Goal: Task Accomplishment & Management: Manage account settings

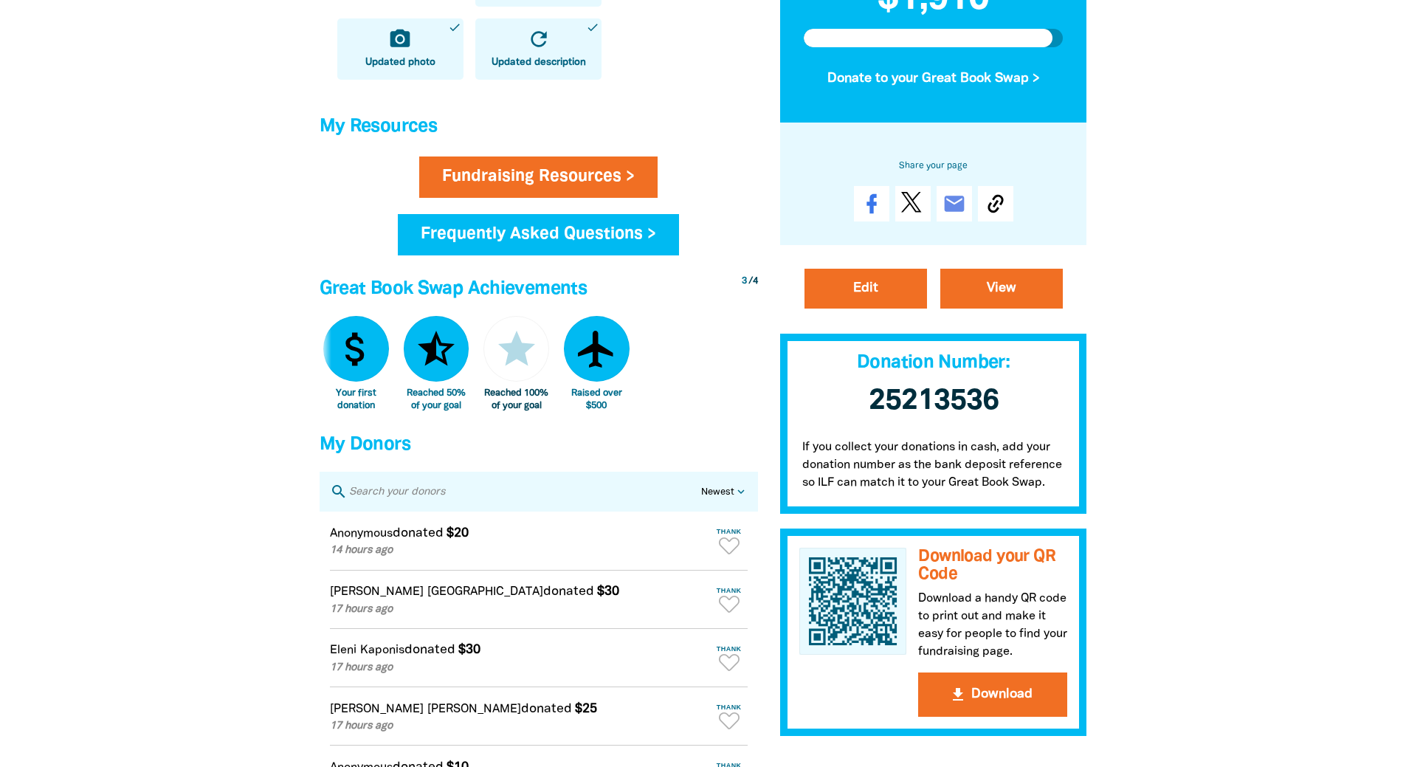
scroll to position [590, 0]
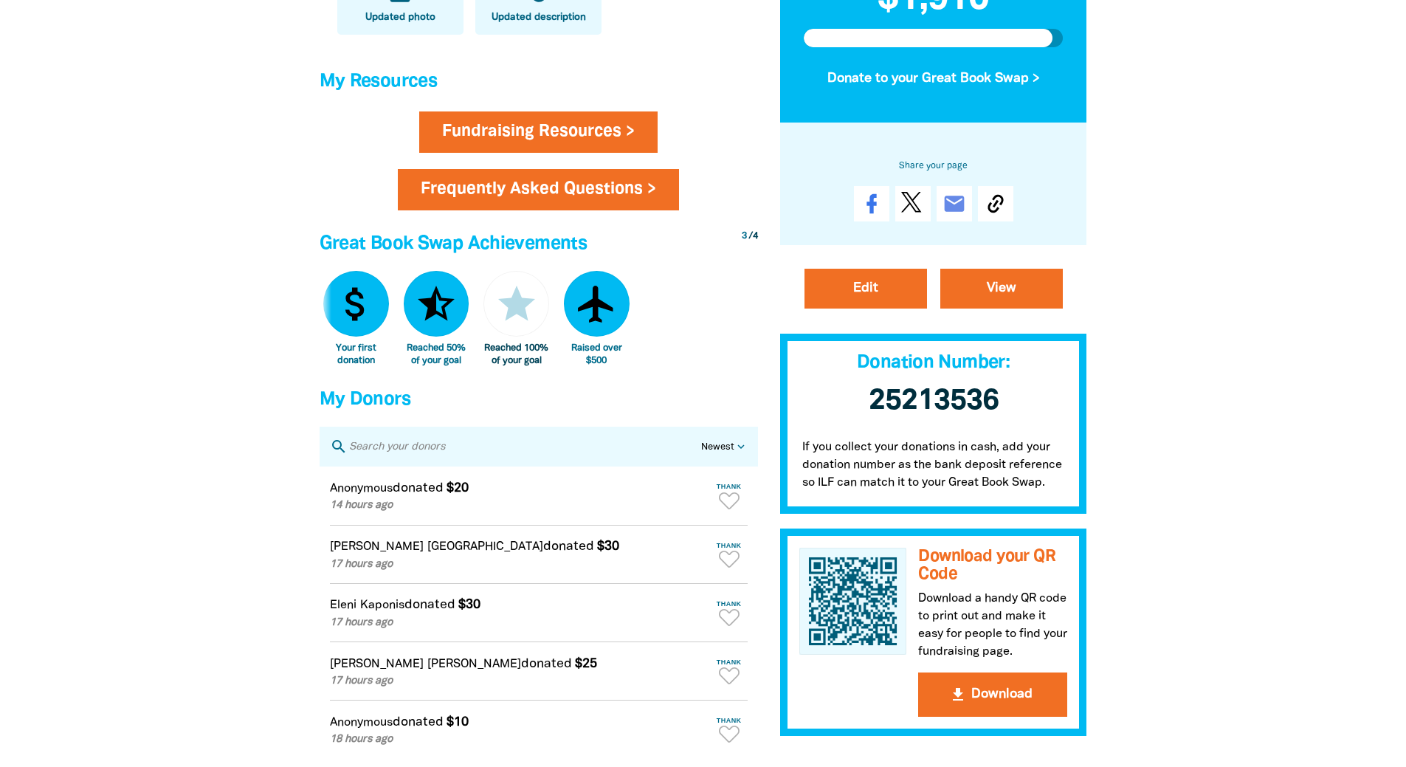
click at [531, 204] on link "Frequently Asked Questions >" at bounding box center [538, 189] width 281 height 41
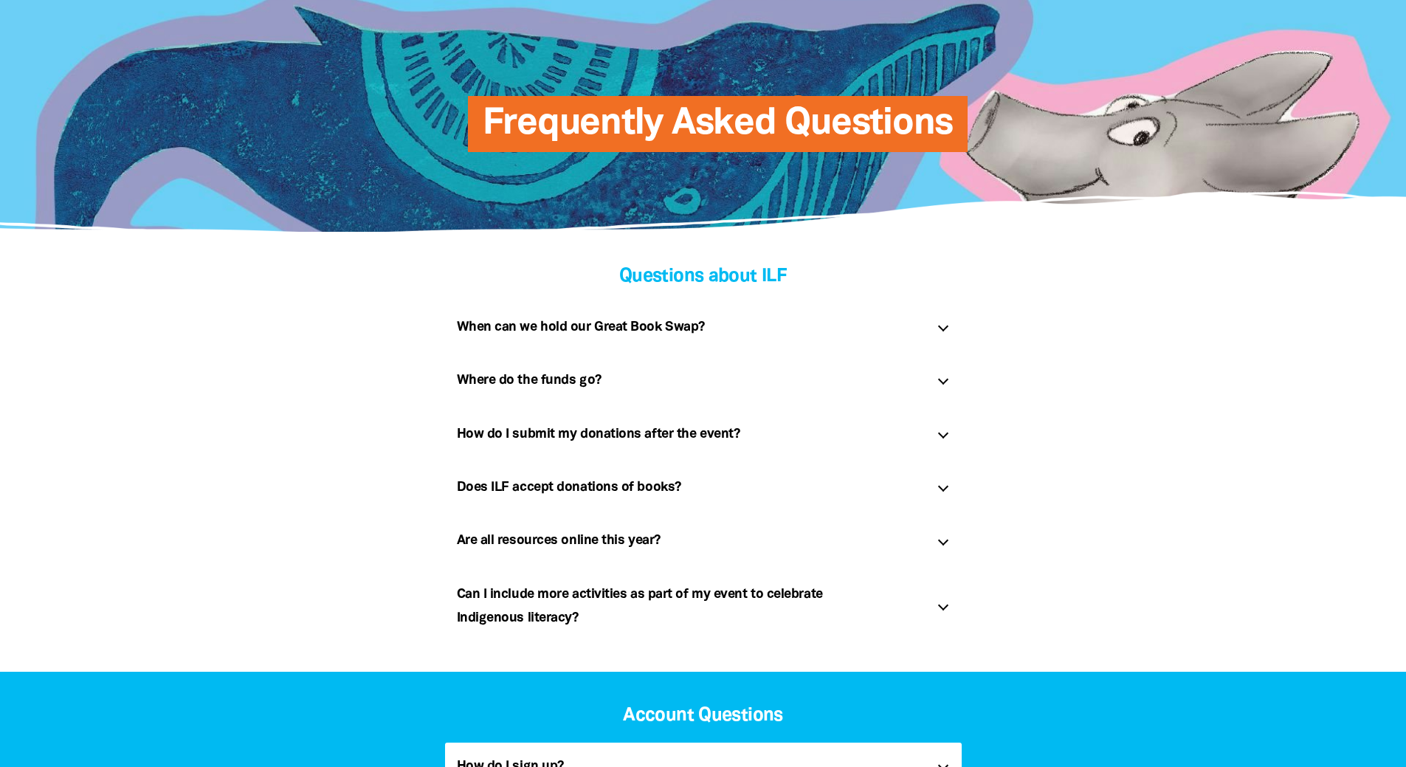
scroll to position [148, 0]
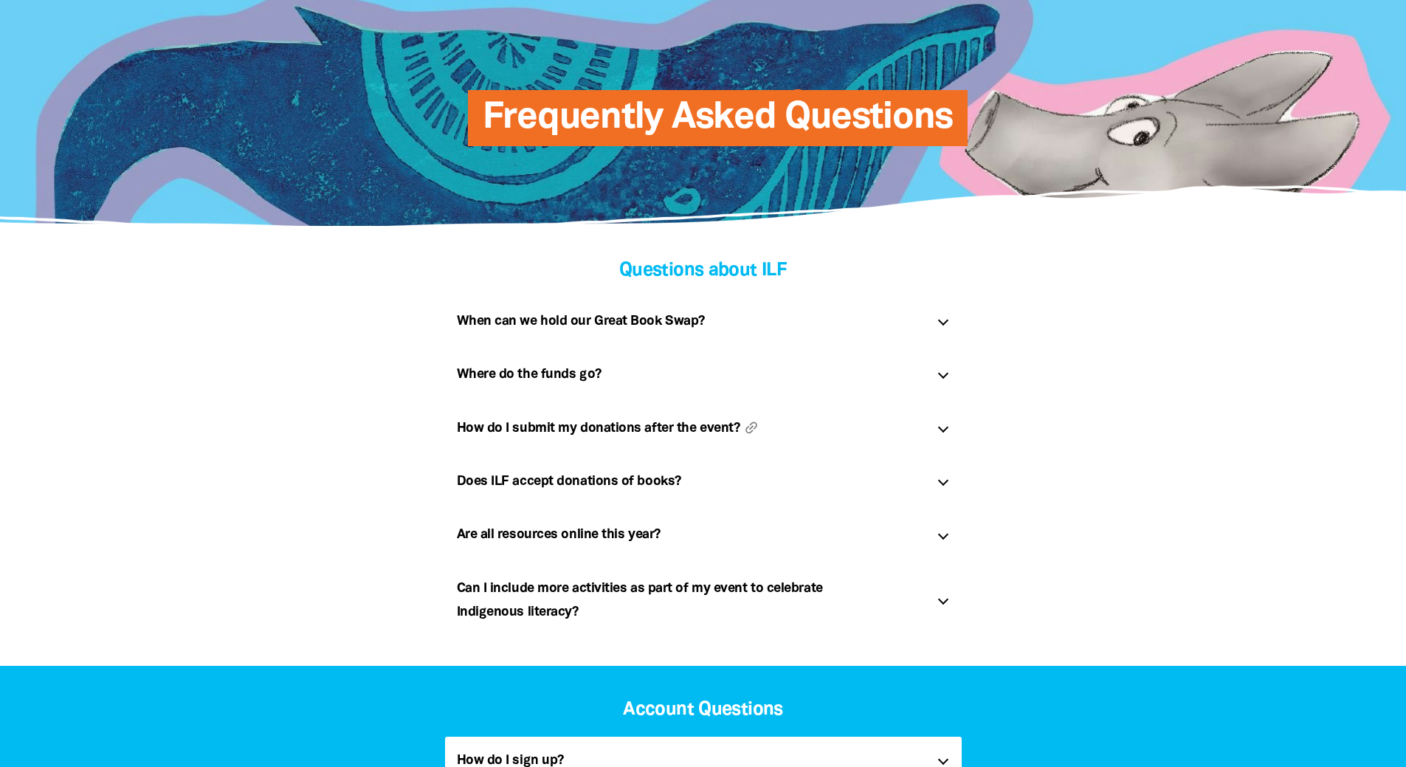
click at [592, 426] on h5 "How do I submit my donations after the event? link" at bounding box center [691, 428] width 469 height 24
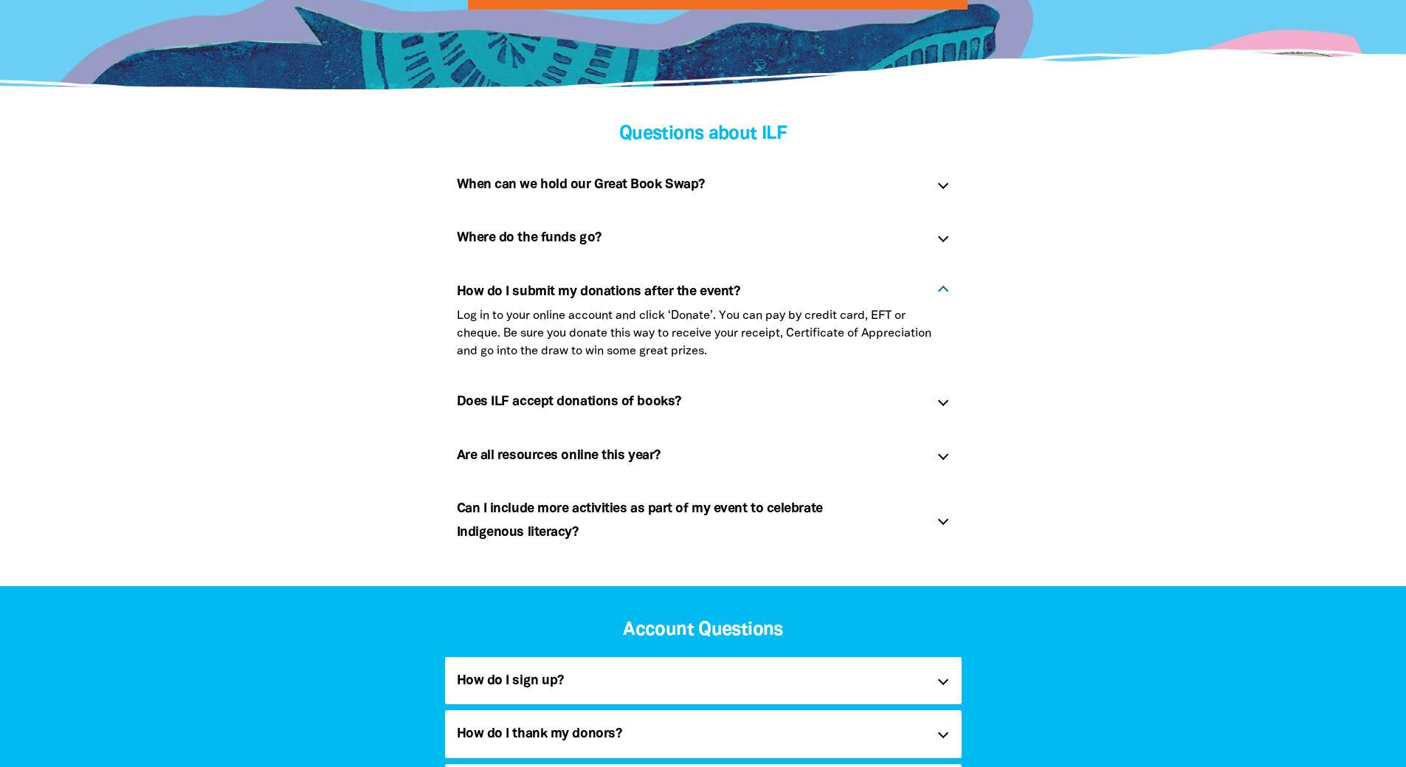
scroll to position [295, 0]
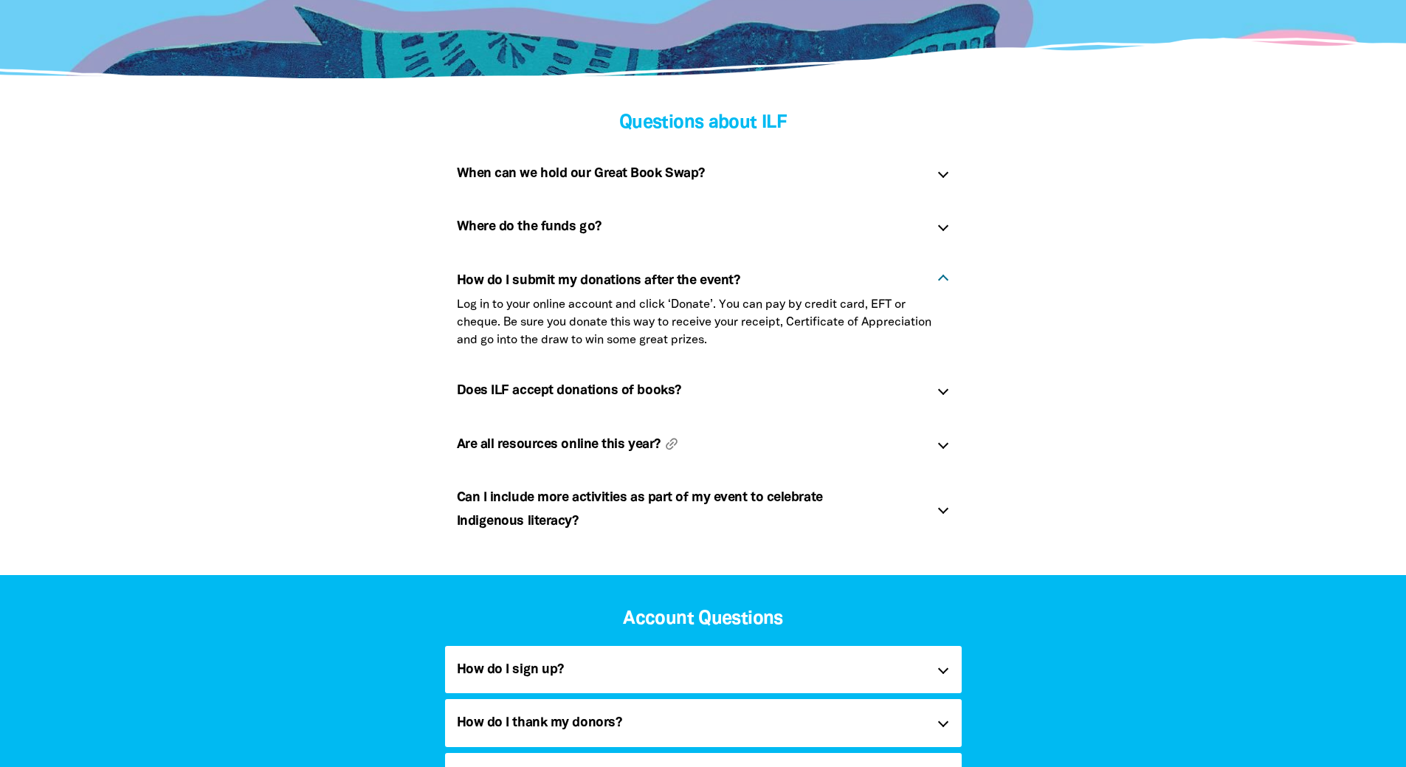
click at [597, 452] on h5 "Are all resources online this year? link" at bounding box center [691, 445] width 469 height 24
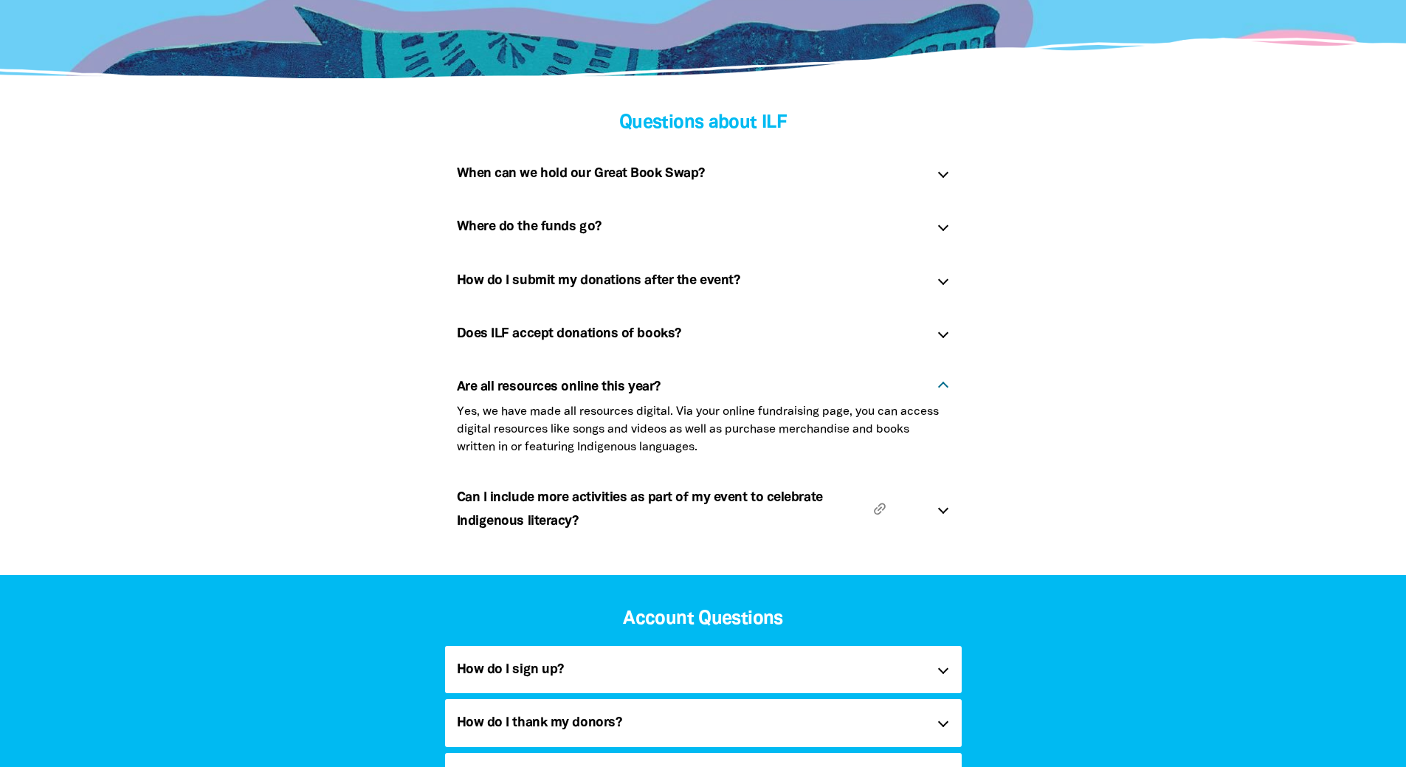
click at [590, 524] on h5 "Can I include more activities as part of my event to celebrate Indigenous liter…" at bounding box center [691, 510] width 469 height 48
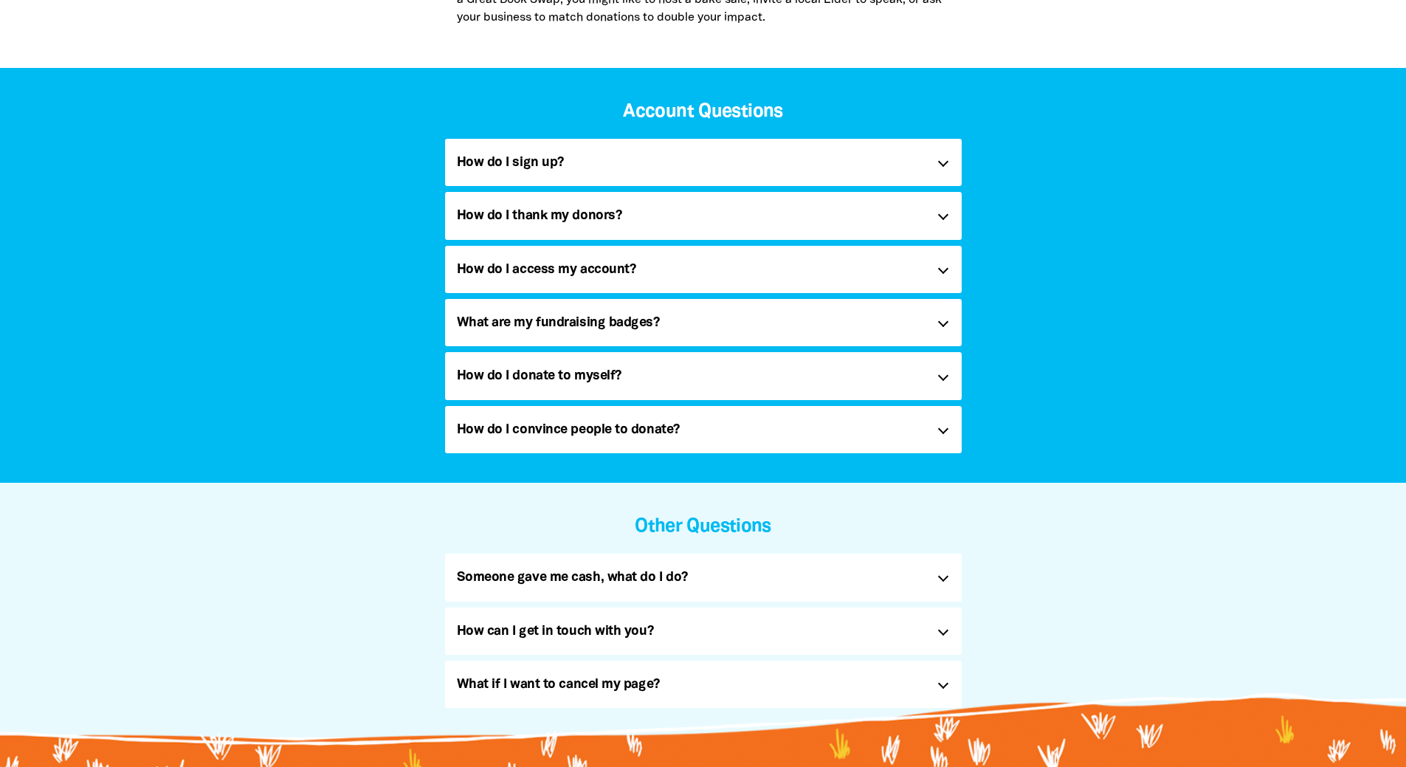
scroll to position [886, 0]
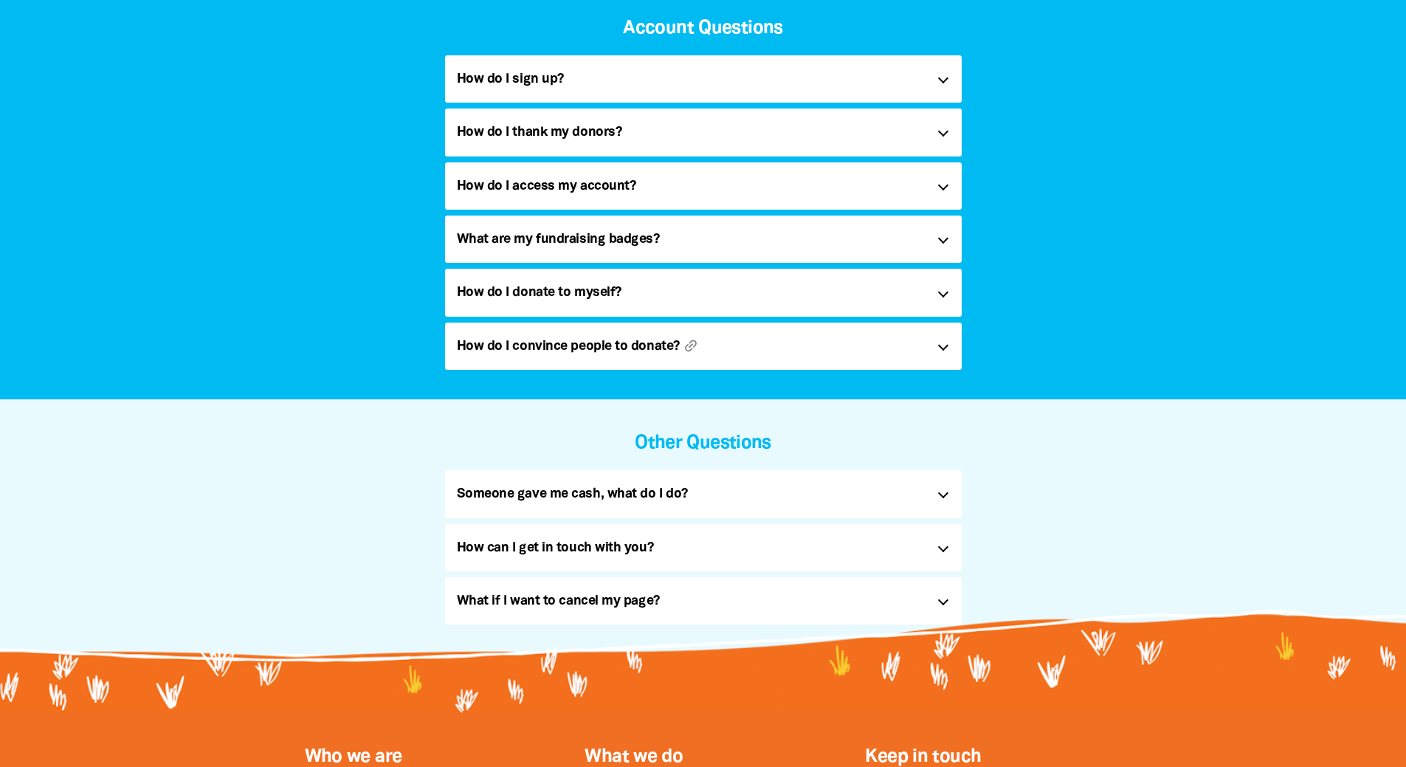
click at [632, 339] on h5 "How do I convince people to donate? link" at bounding box center [691, 346] width 469 height 24
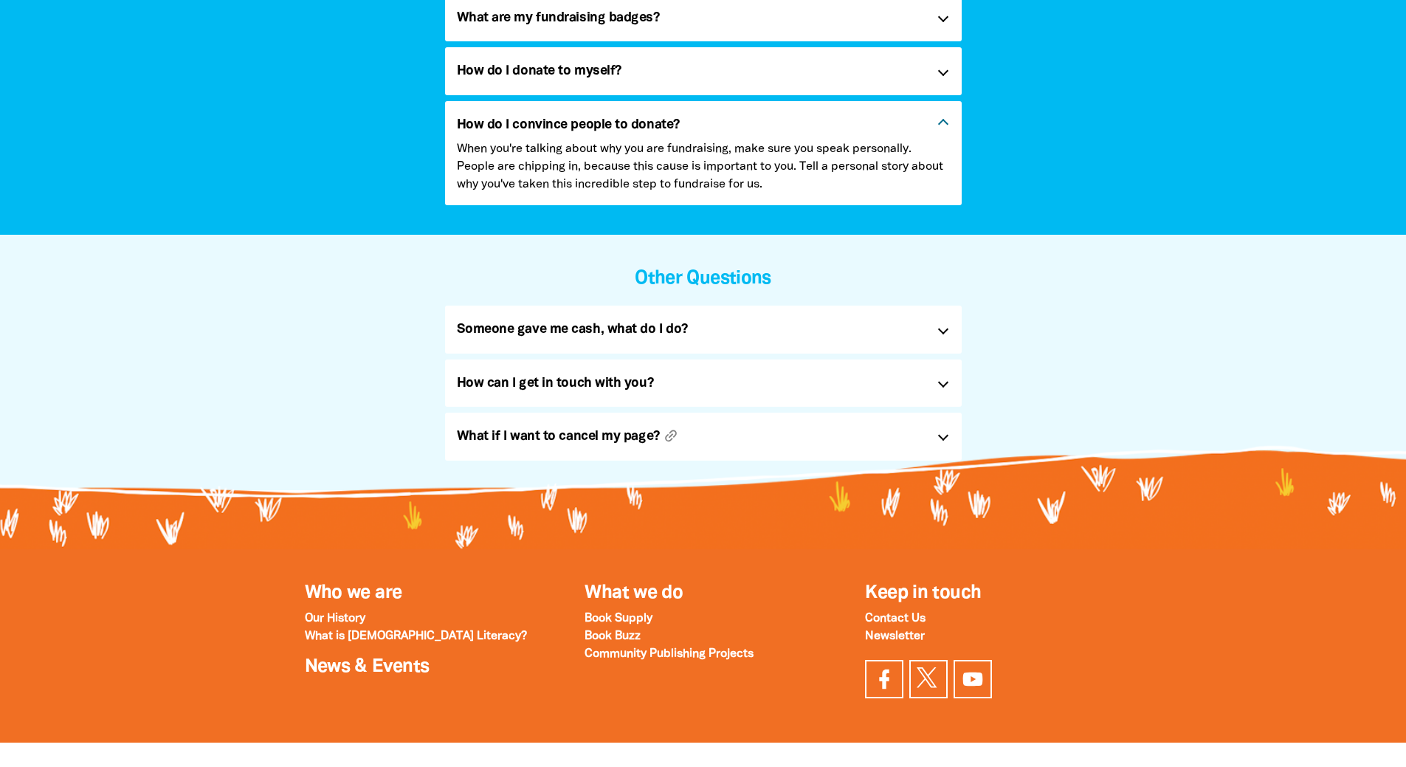
scroll to position [1181, 0]
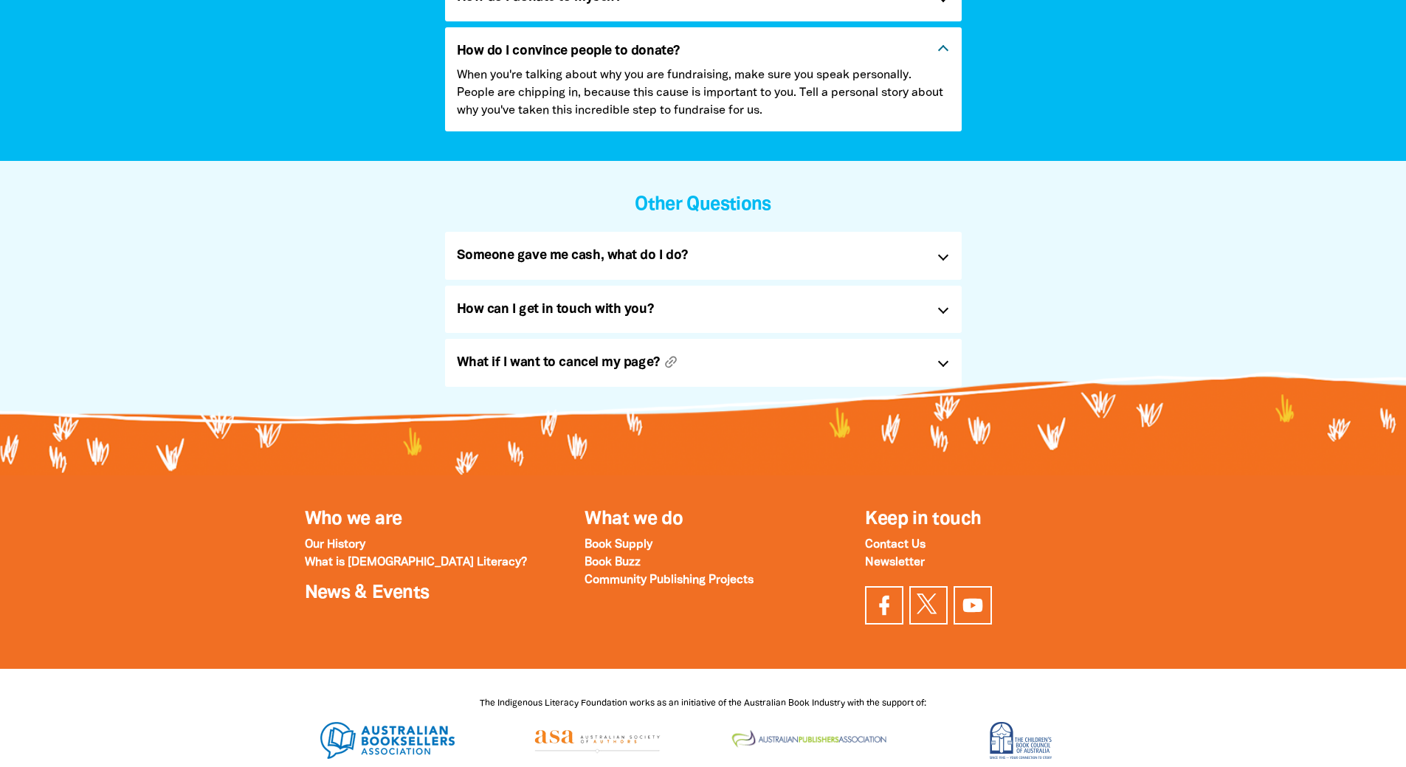
click at [599, 364] on h5 "What if I want to cancel my page? link" at bounding box center [691, 363] width 469 height 24
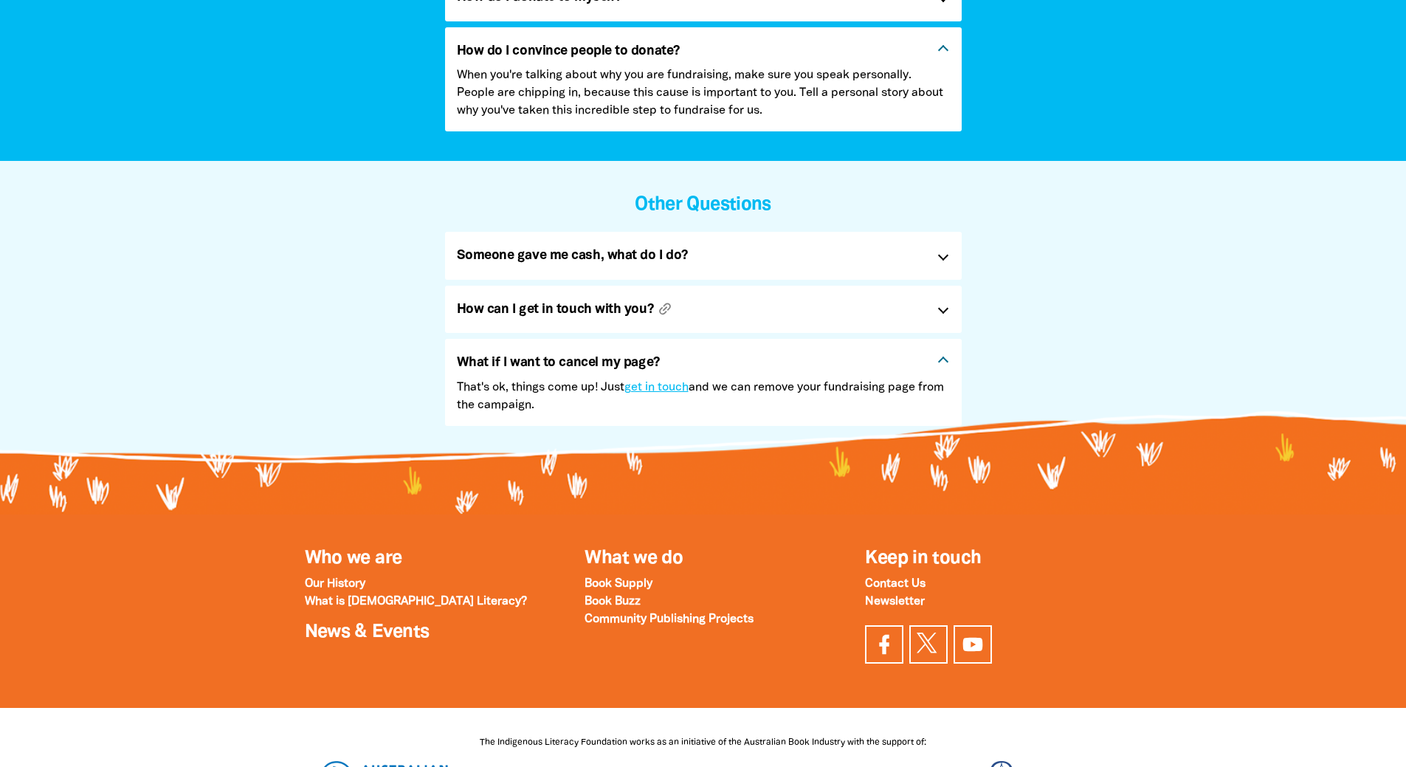
click at [582, 316] on h5 "How can I get in touch with you? link" at bounding box center [691, 309] width 469 height 24
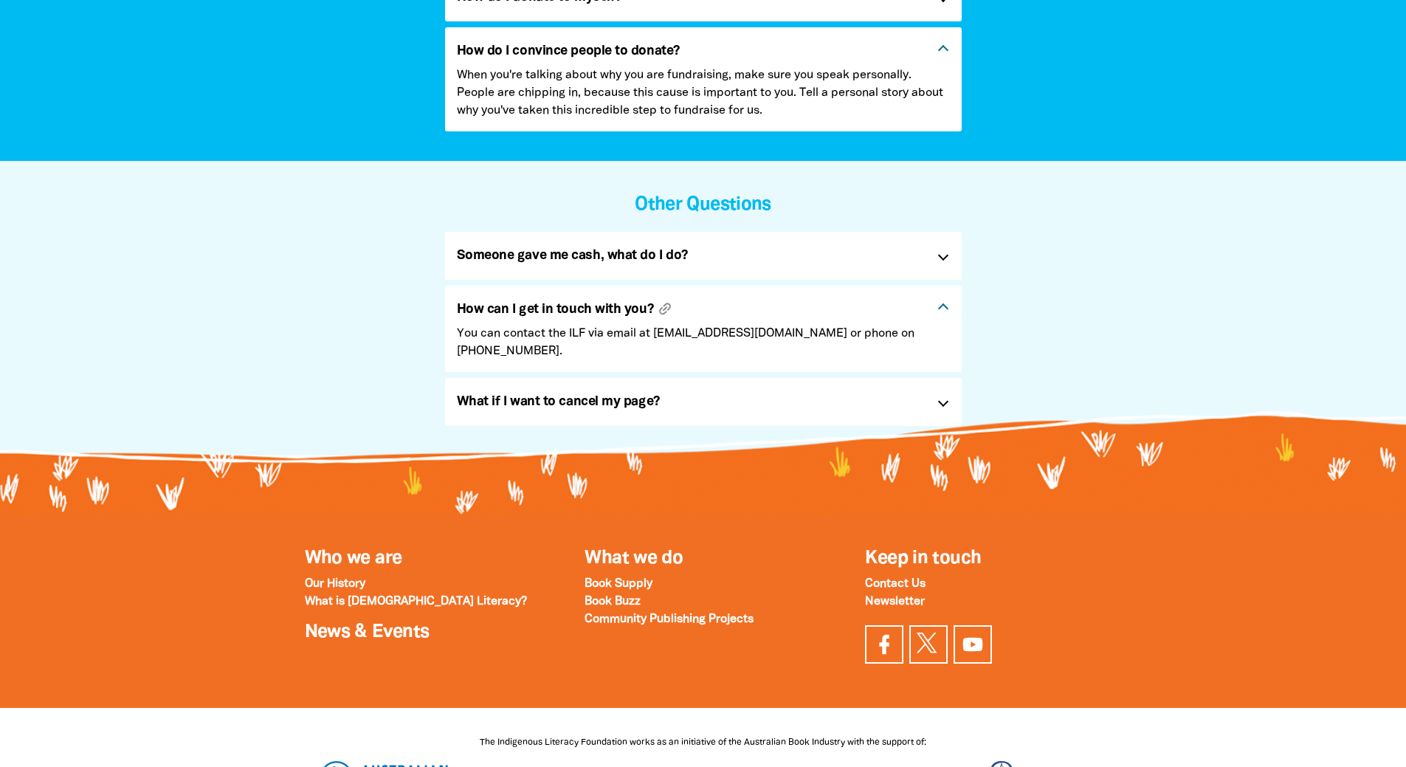
scroll to position [1107, 0]
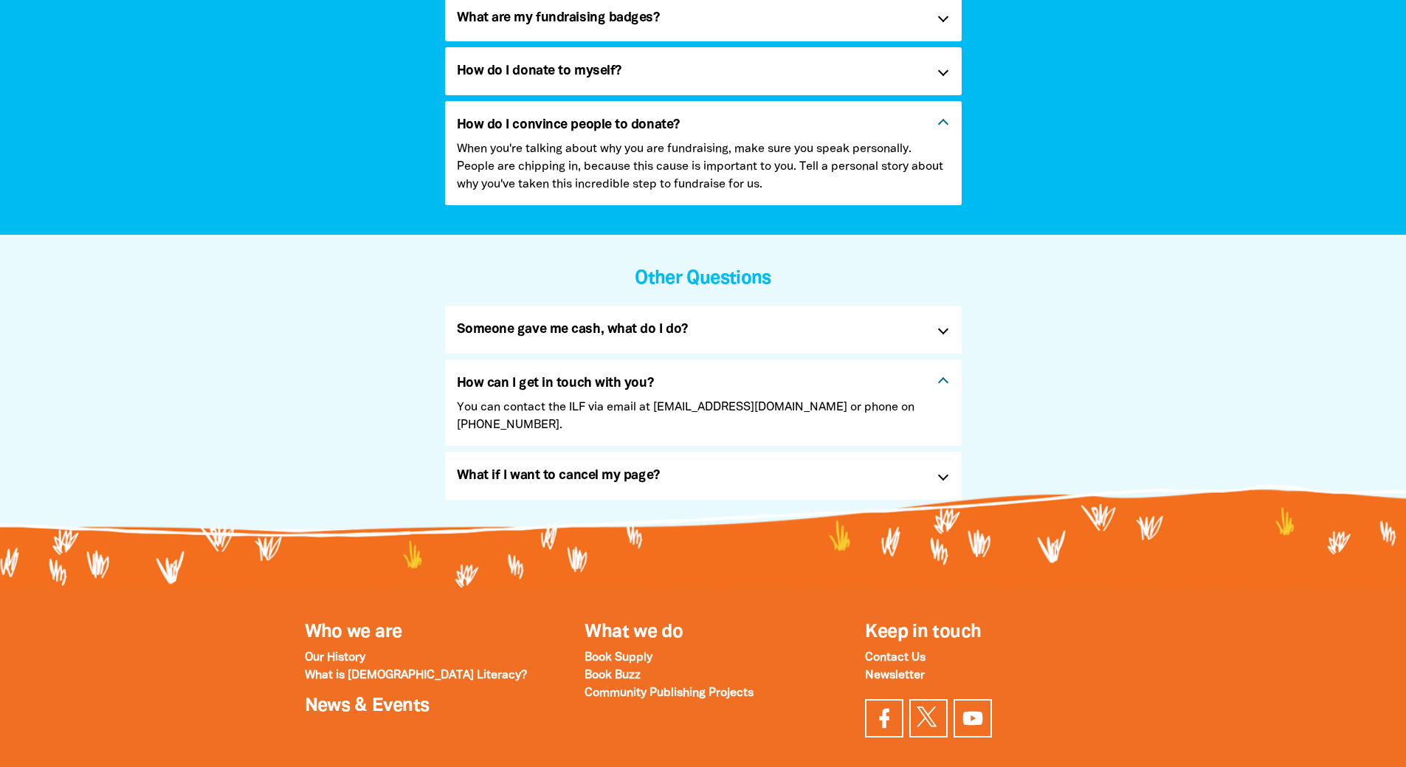
scroll to position [590, 0]
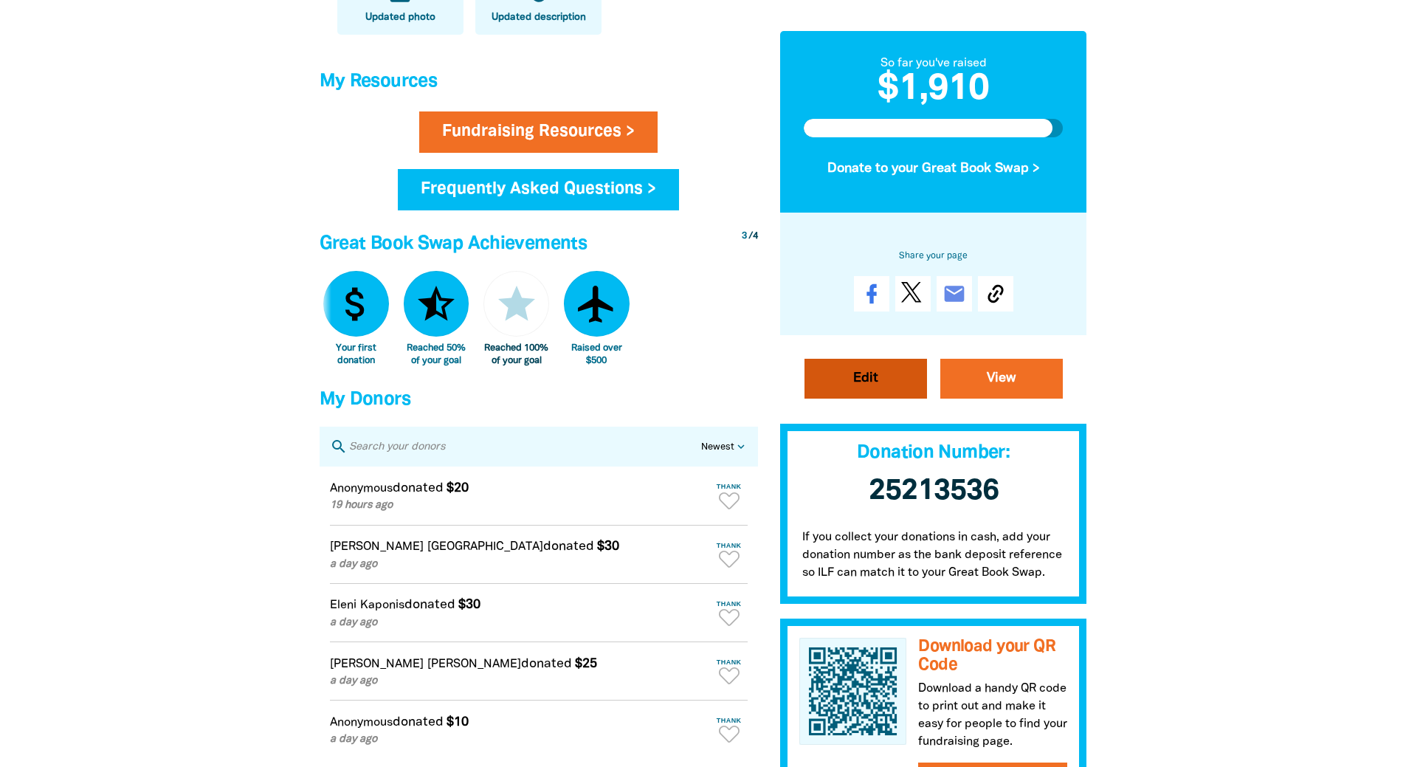
click at [899, 387] on link "Edit" at bounding box center [865, 379] width 123 height 40
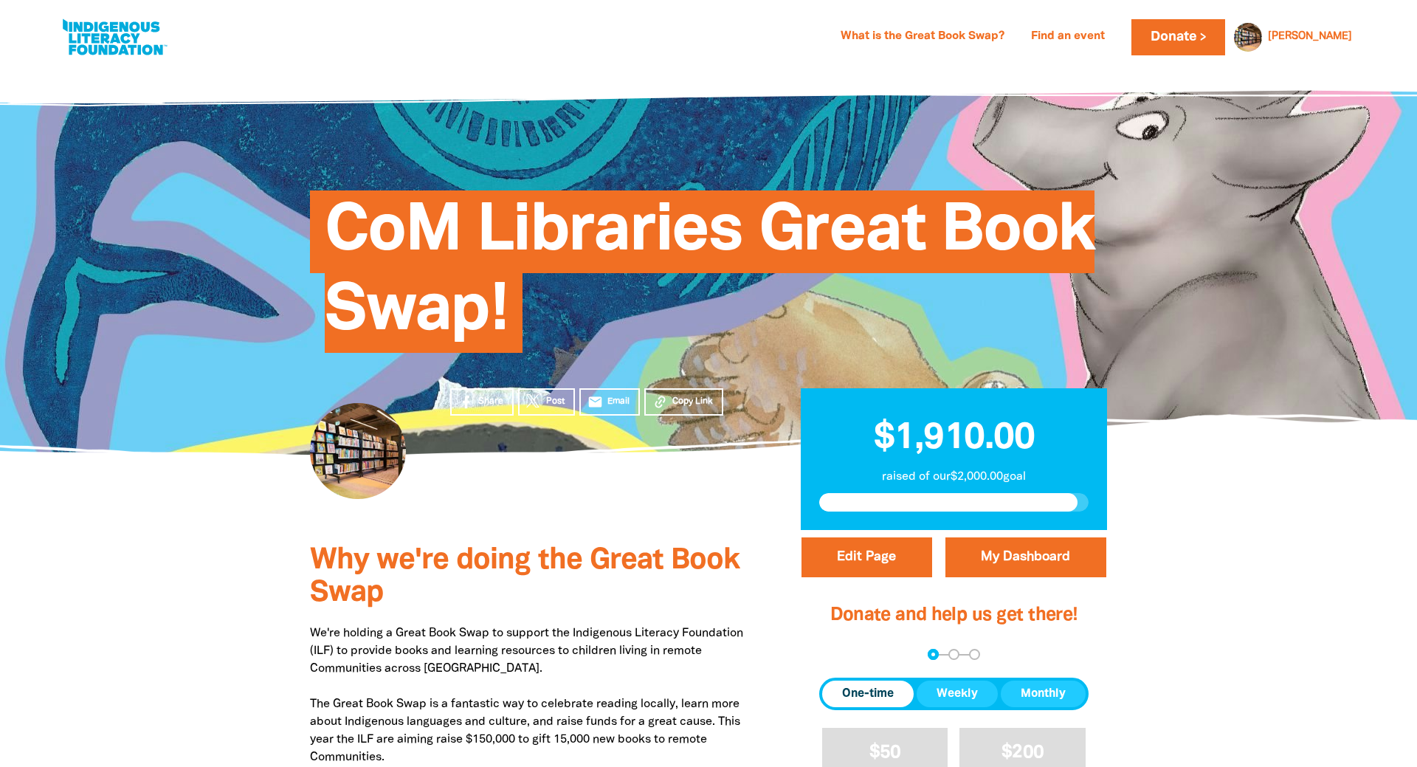
select select "Yes"
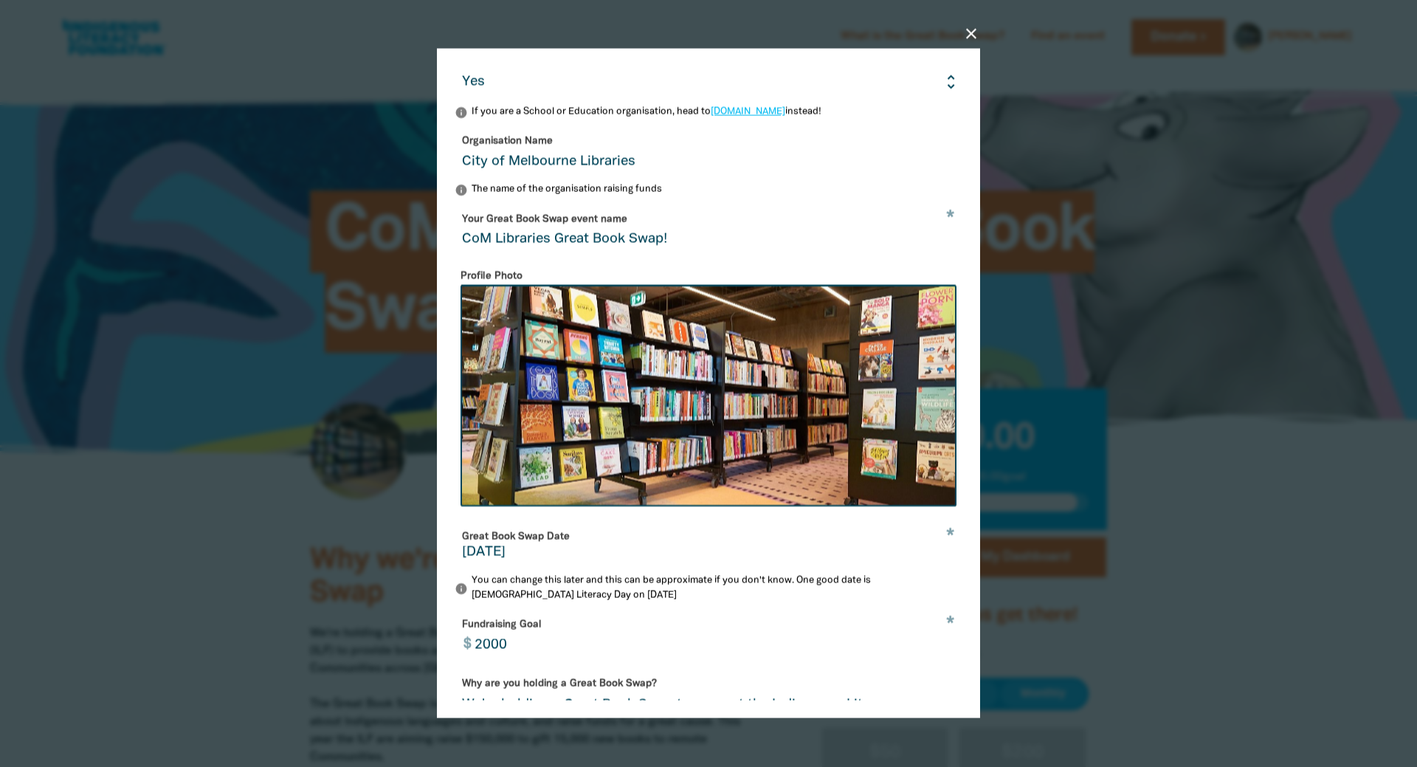
scroll to position [277, 0]
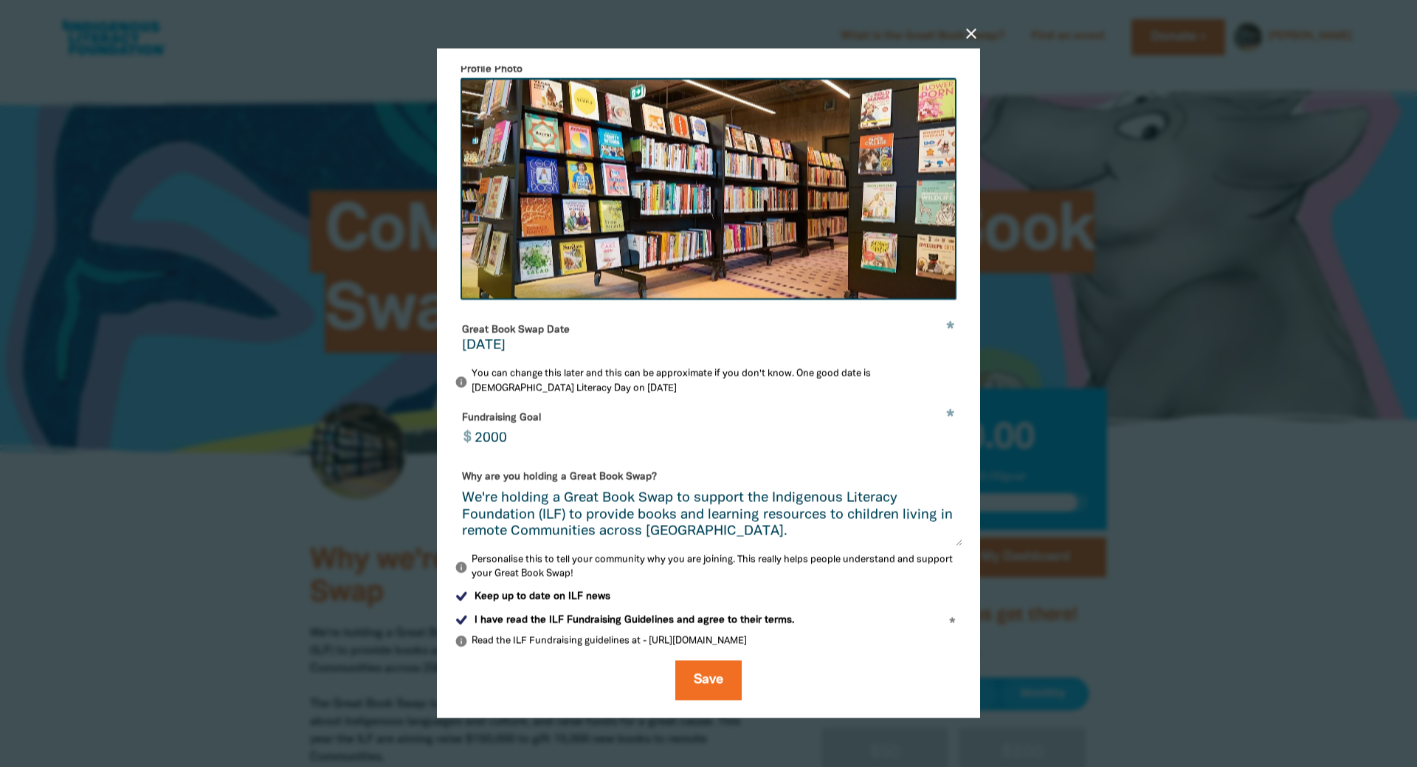
click at [540, 342] on input "[DATE]" at bounding box center [708, 346] width 493 height 13
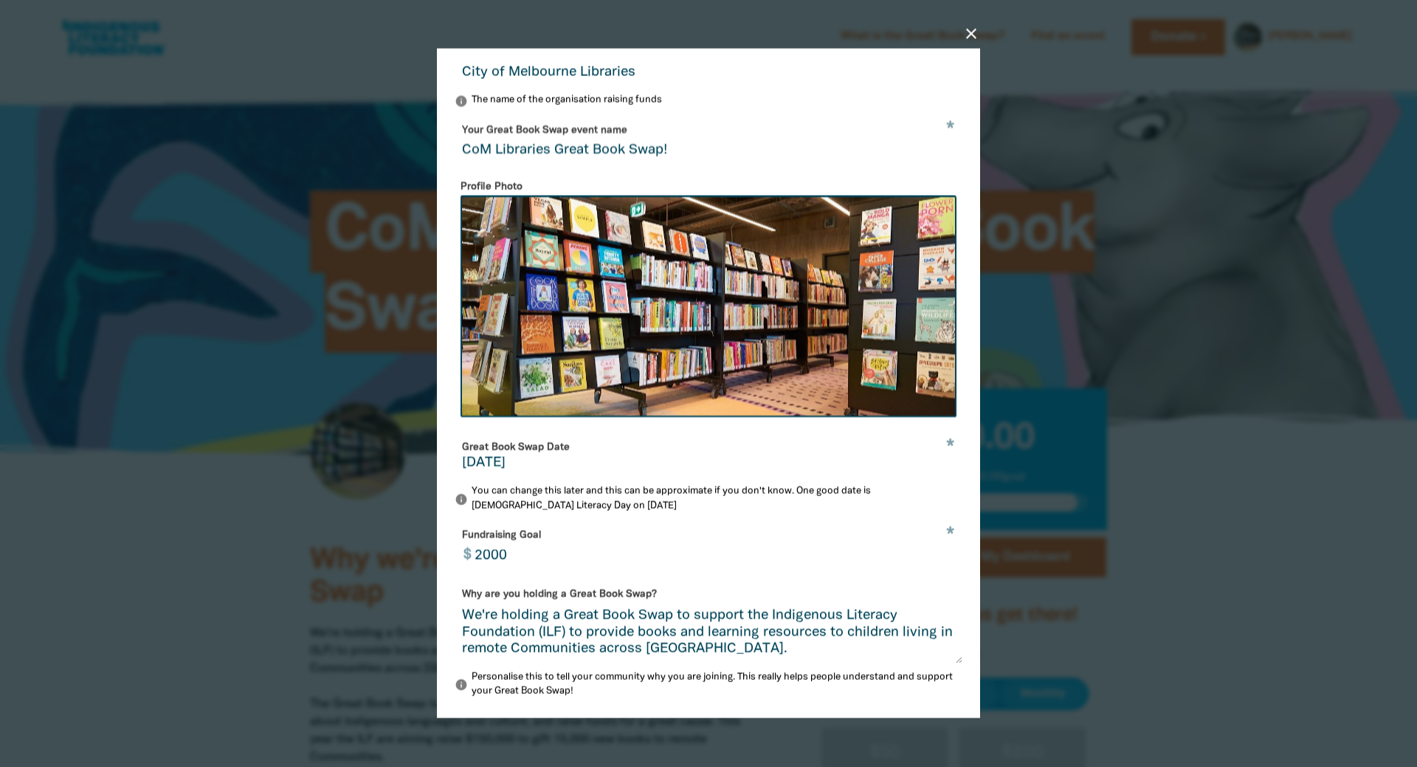
scroll to position [129, 0]
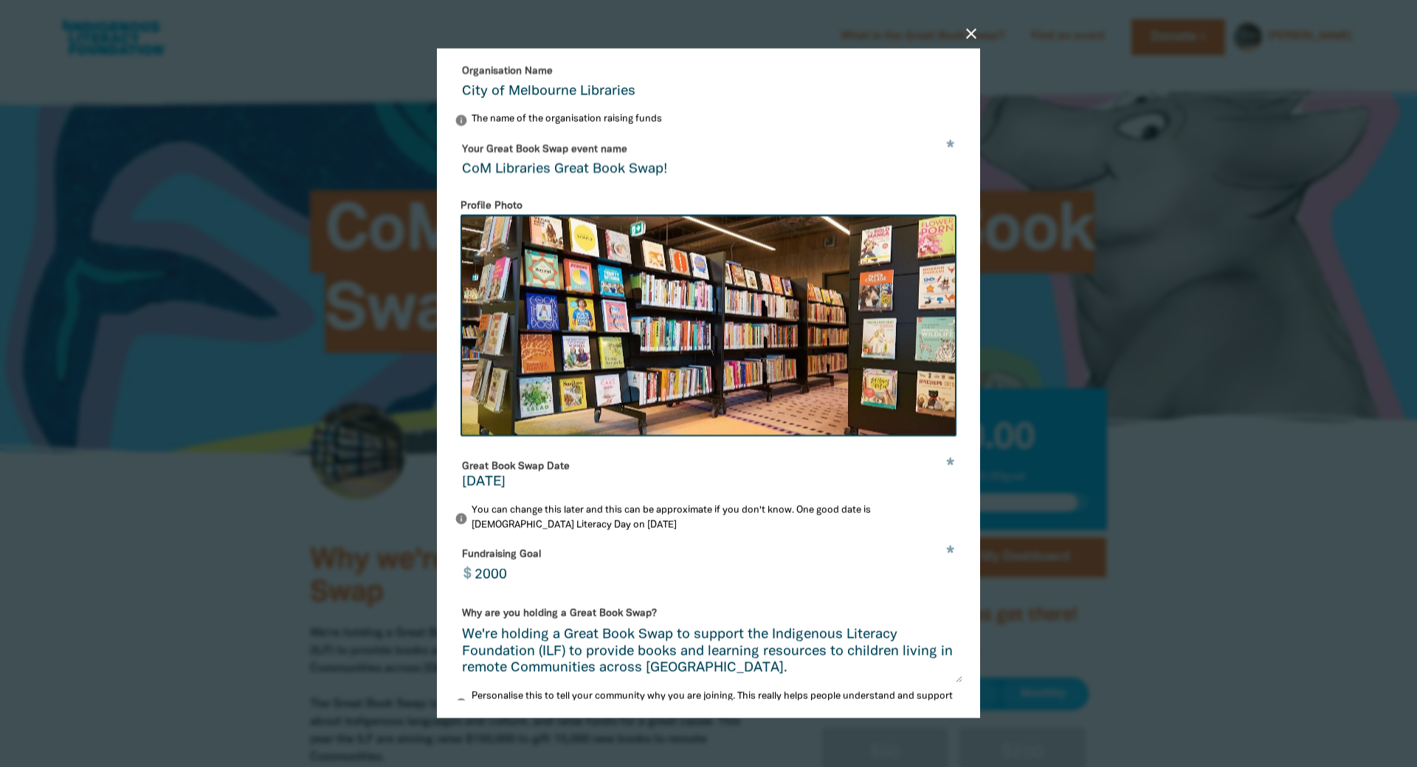
click at [479, 489] on input "[DATE]" at bounding box center [708, 482] width 493 height 13
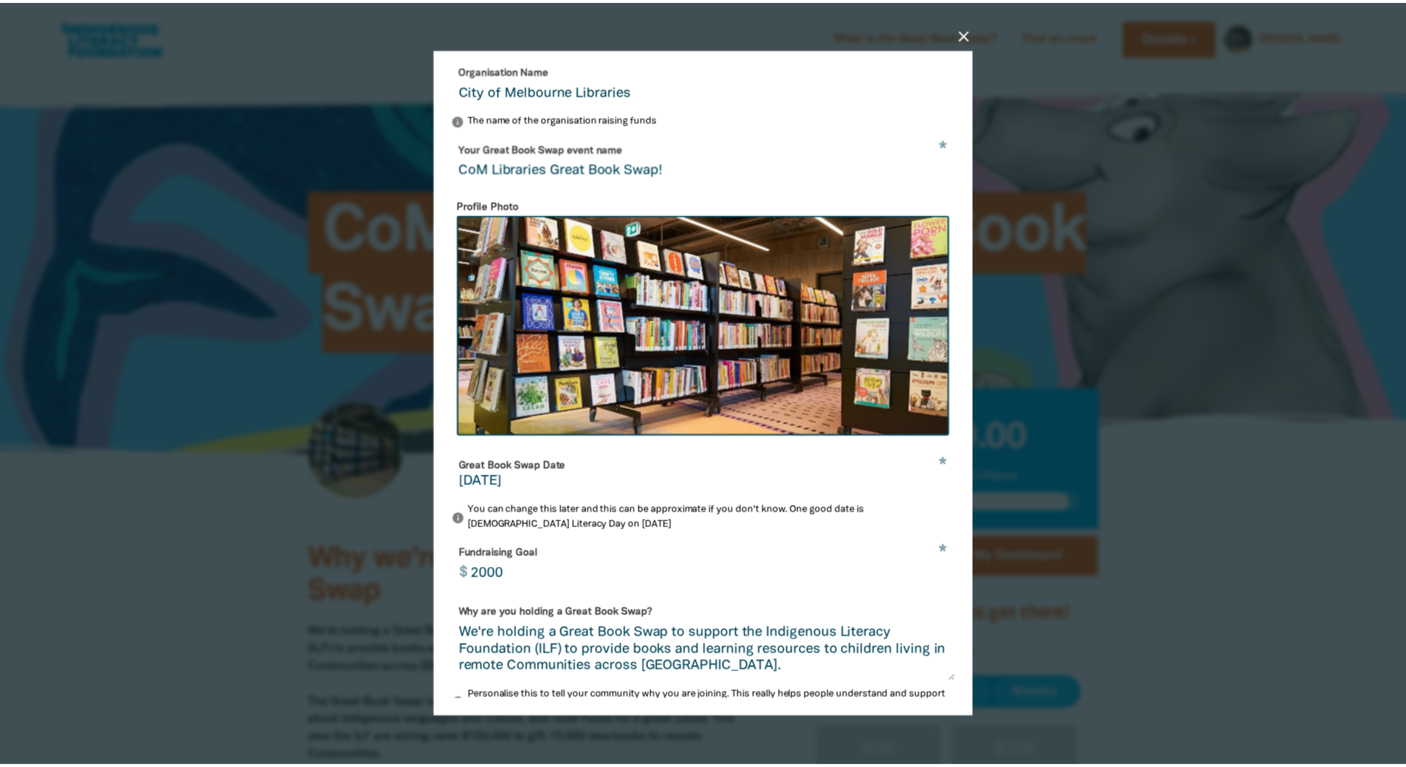
scroll to position [277, 0]
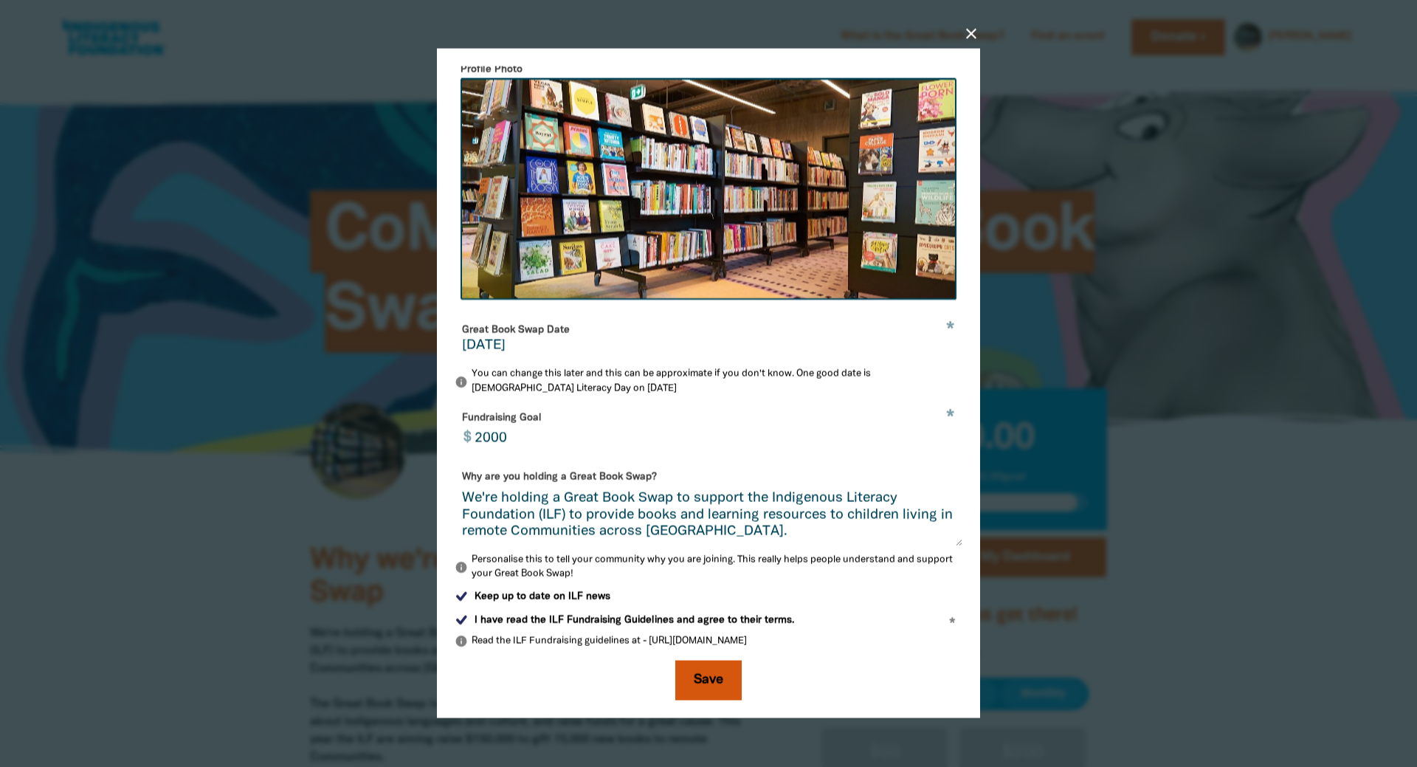
type input "[DATE]"
click at [692, 679] on button "Save" at bounding box center [708, 681] width 66 height 40
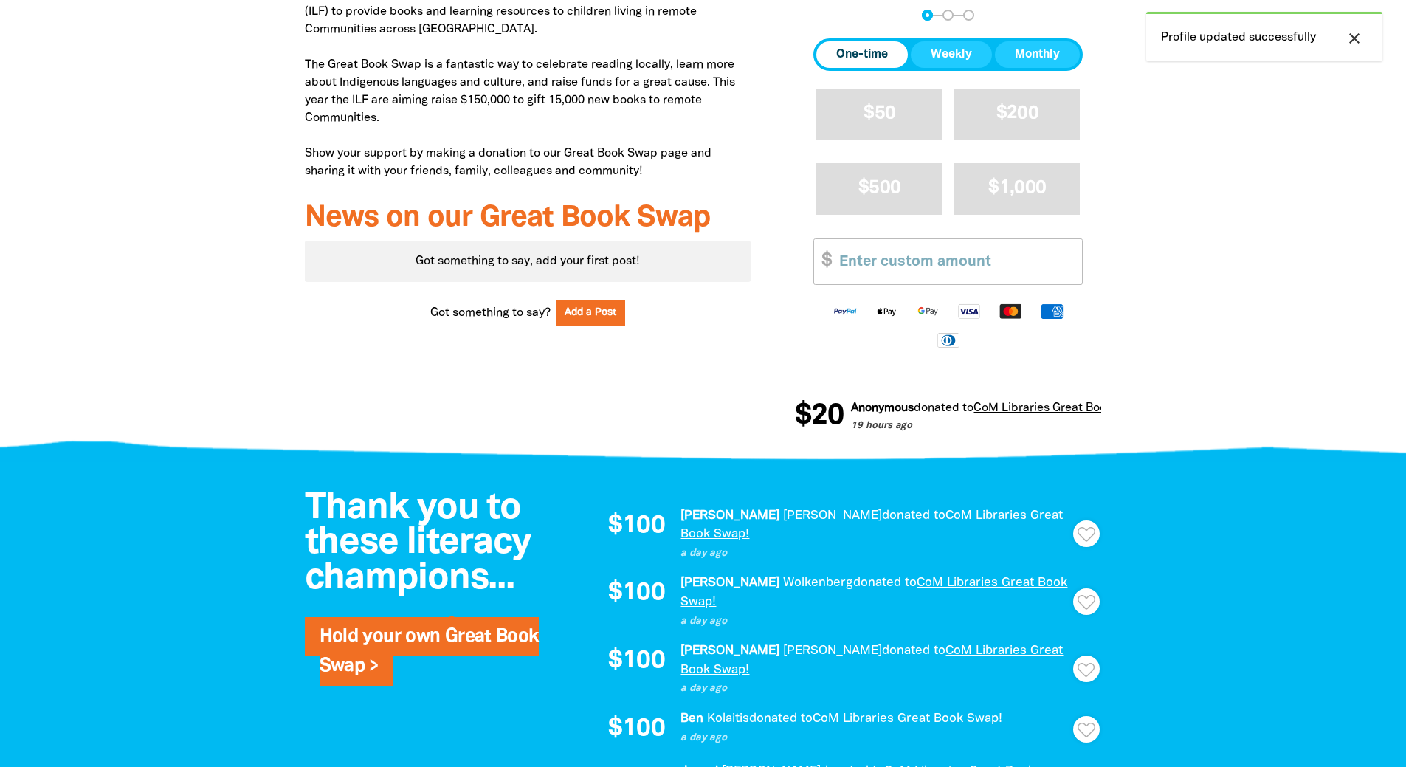
scroll to position [664, 0]
